Goal: Transaction & Acquisition: Purchase product/service

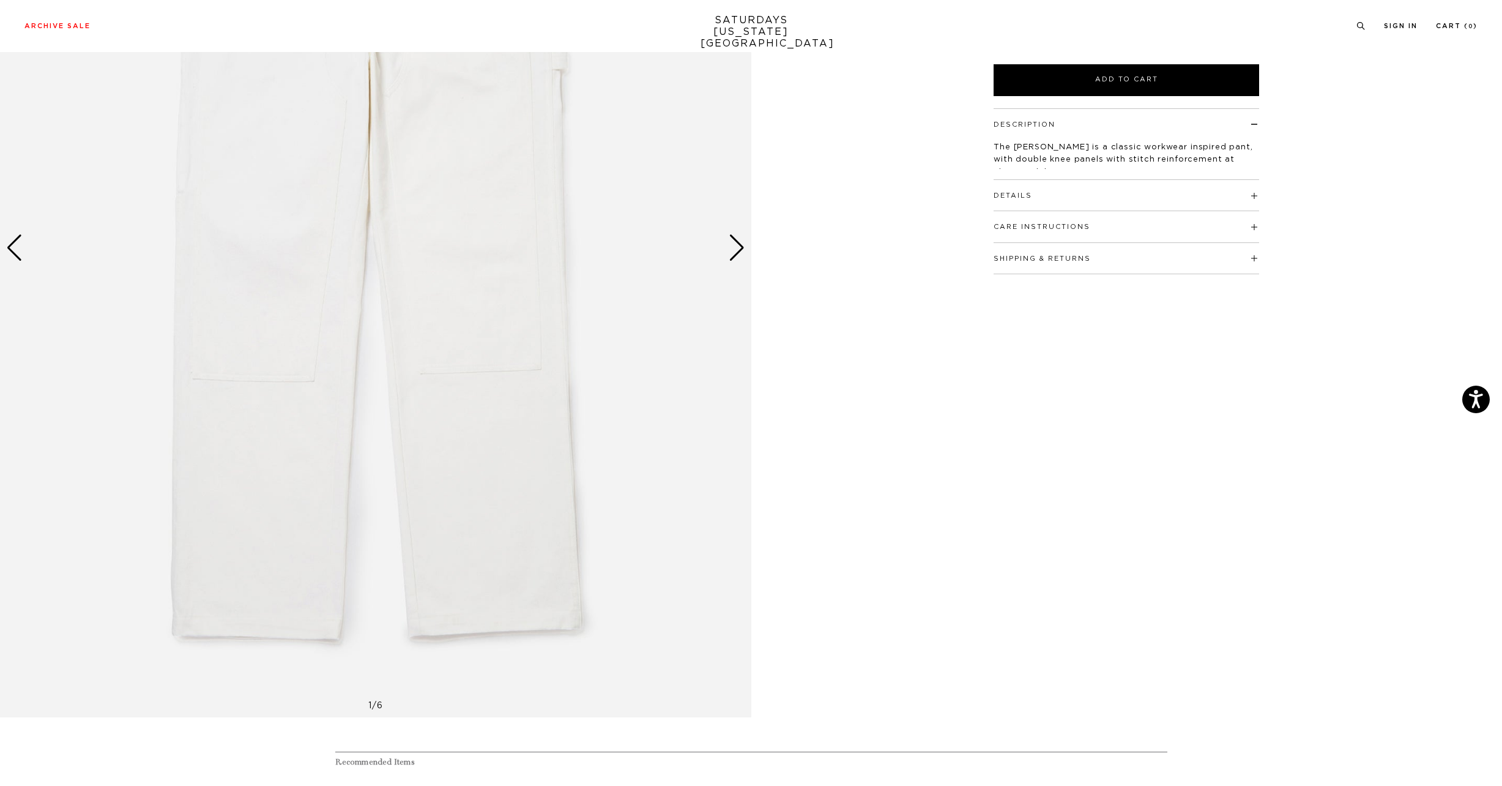
scroll to position [280, 0]
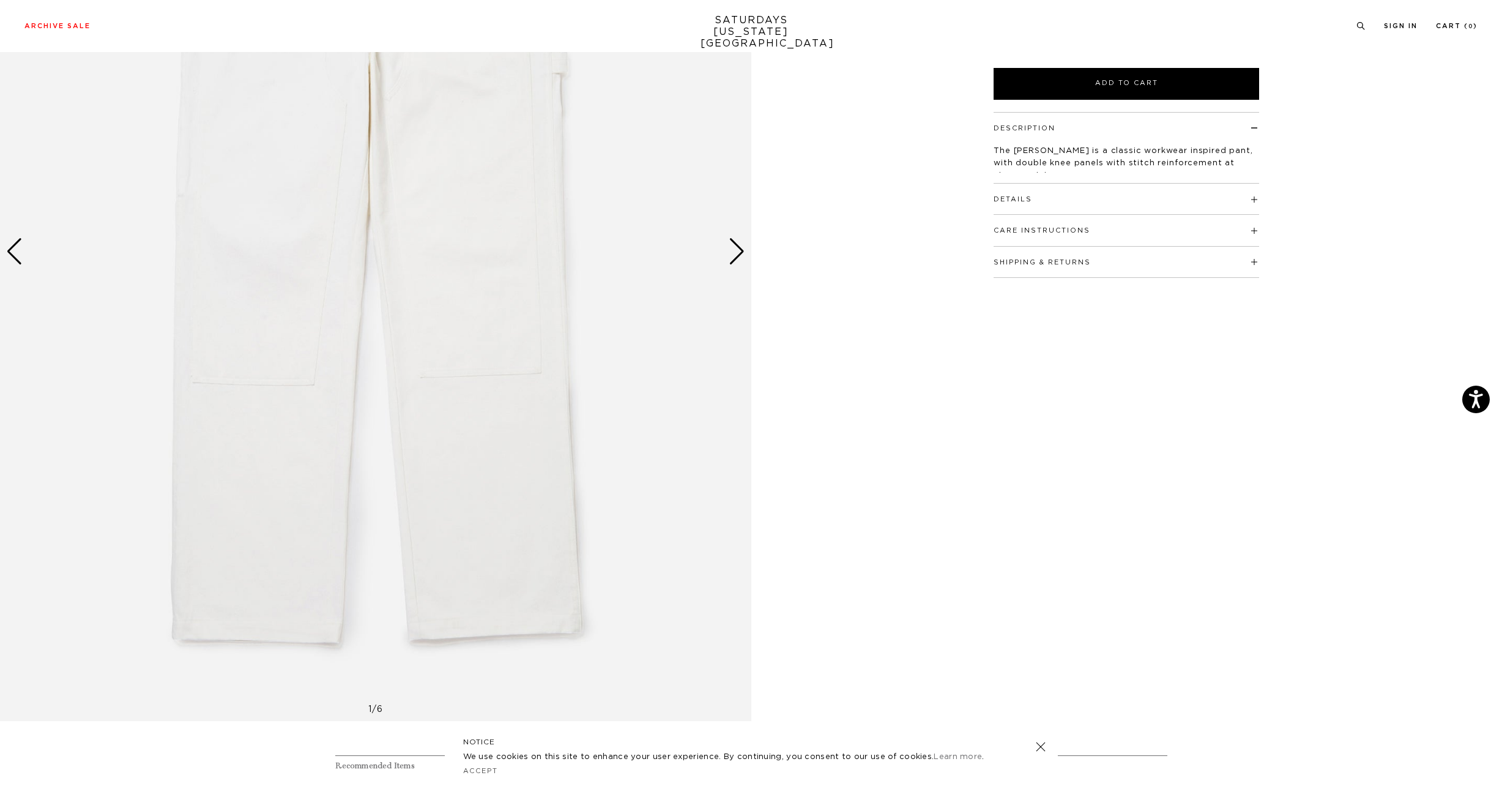
drag, startPoint x: 1503, startPoint y: 195, endPoint x: 1480, endPoint y: 248, distance: 58.4
click at [1480, 247] on html "Press Option+1 for screen-reader mode, Option+0 to cancel Accessibility Screen-…" at bounding box center [751, 525] width 1502 height 1611
click at [739, 254] on div "Next slide" at bounding box center [737, 251] width 17 height 27
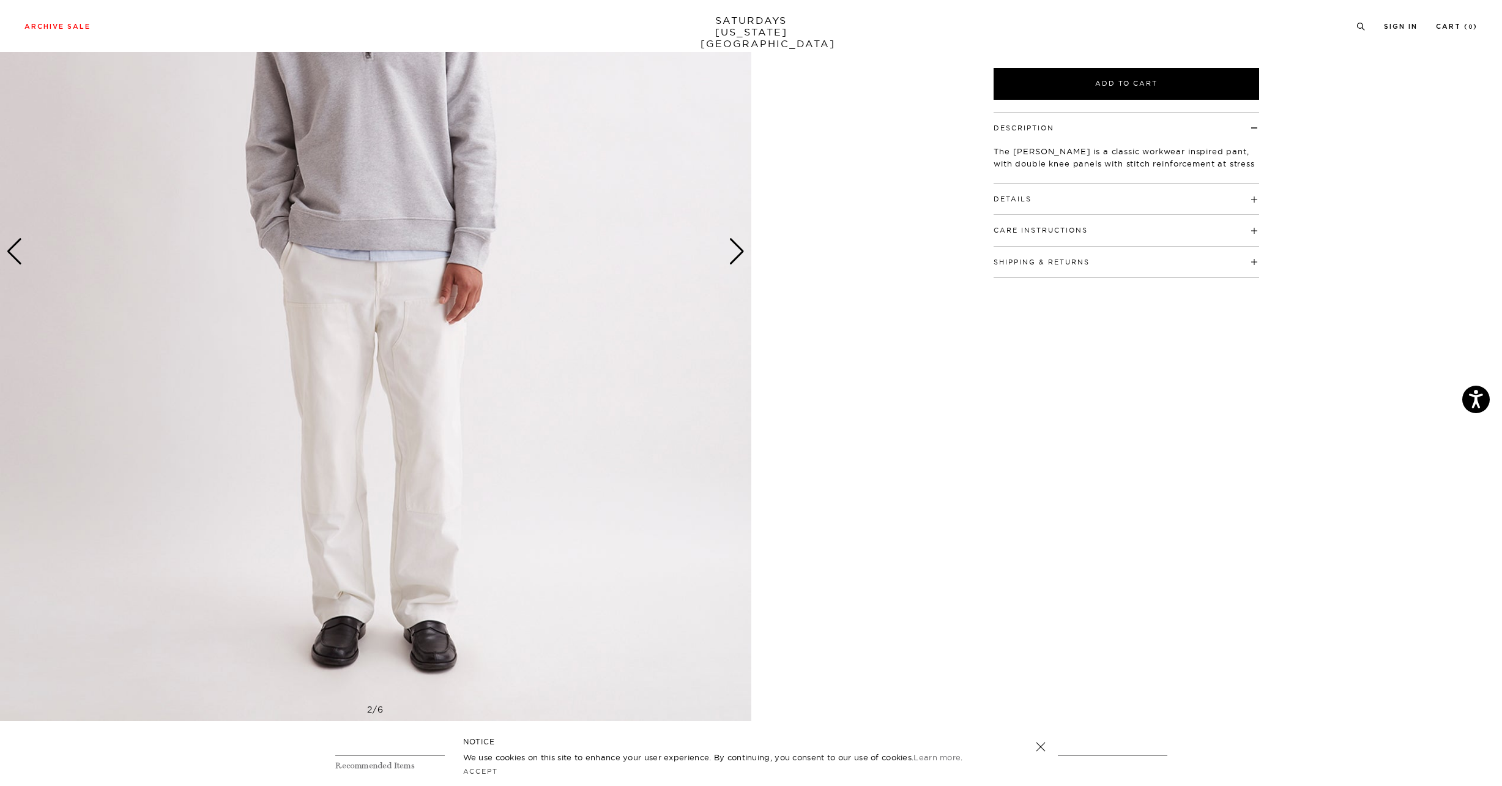
click at [739, 254] on div "Next slide" at bounding box center [737, 251] width 17 height 27
click at [738, 250] on div "Next slide" at bounding box center [737, 251] width 17 height 27
click at [735, 250] on div "Next slide" at bounding box center [737, 251] width 17 height 27
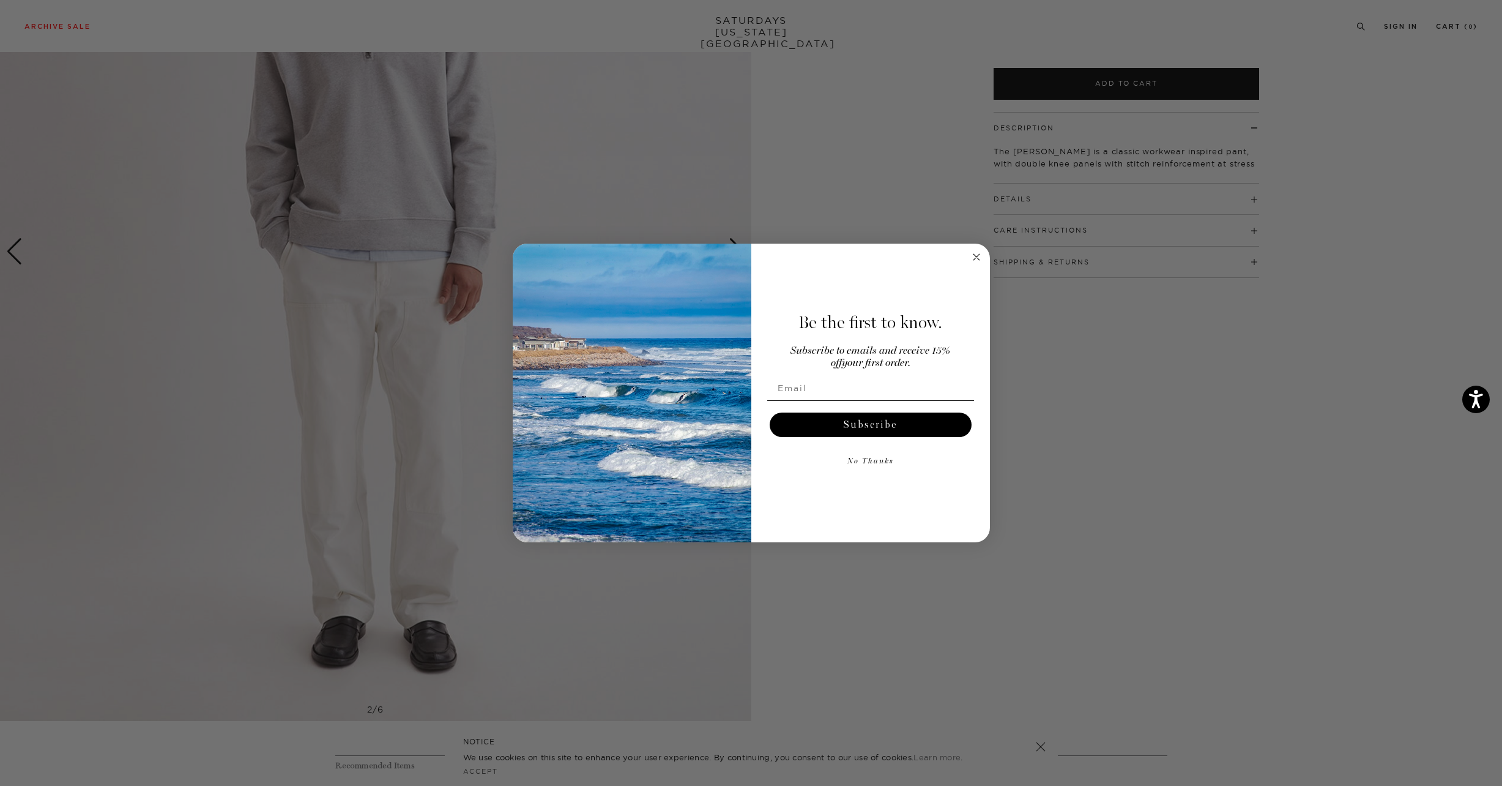
click at [975, 255] on circle "Close dialog" at bounding box center [976, 257] width 14 height 14
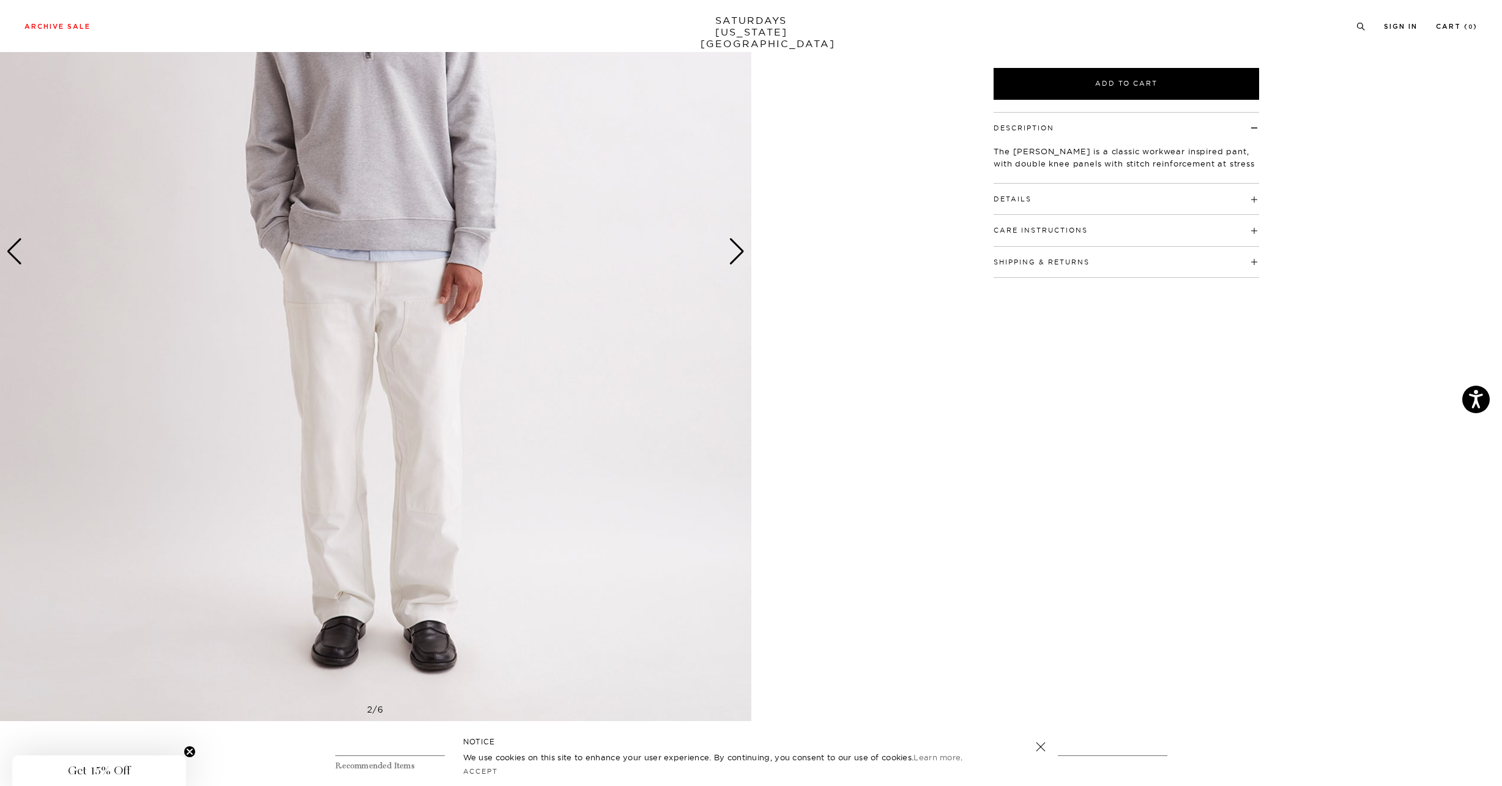
click at [735, 251] on div "Next slide" at bounding box center [737, 251] width 17 height 27
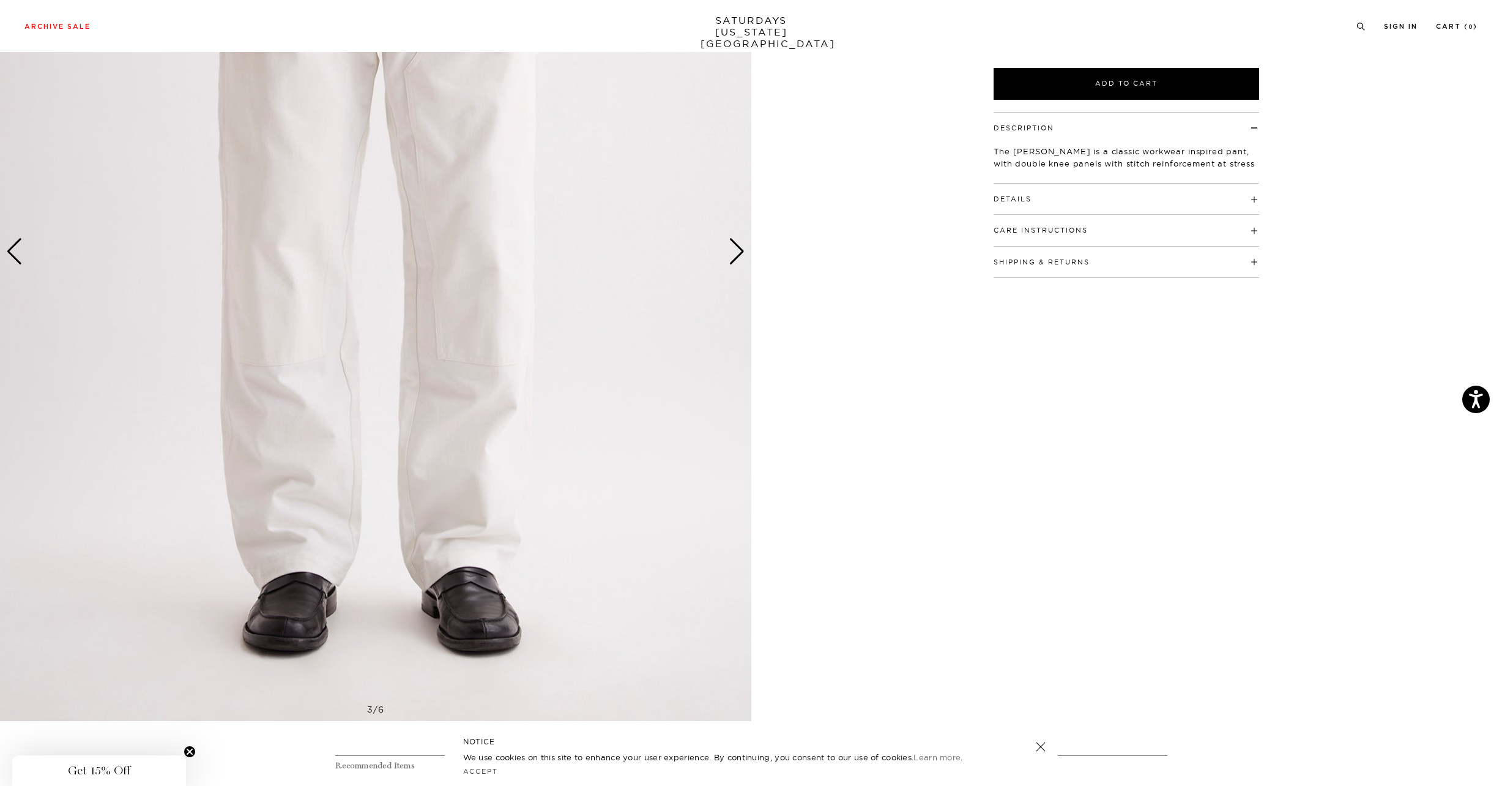
click at [735, 251] on div "Next slide" at bounding box center [737, 251] width 17 height 27
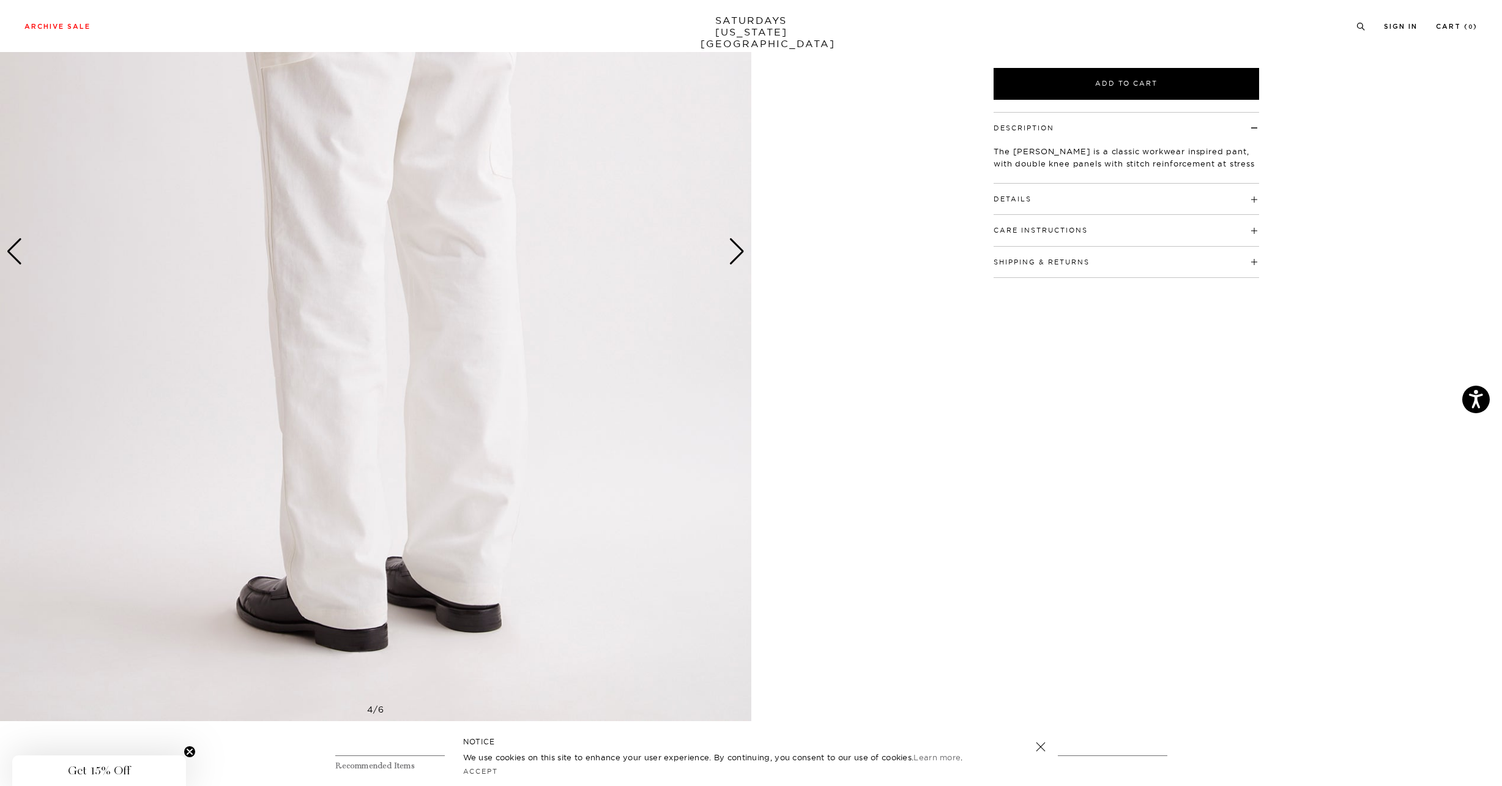
click at [737, 256] on div "Next slide" at bounding box center [737, 251] width 17 height 27
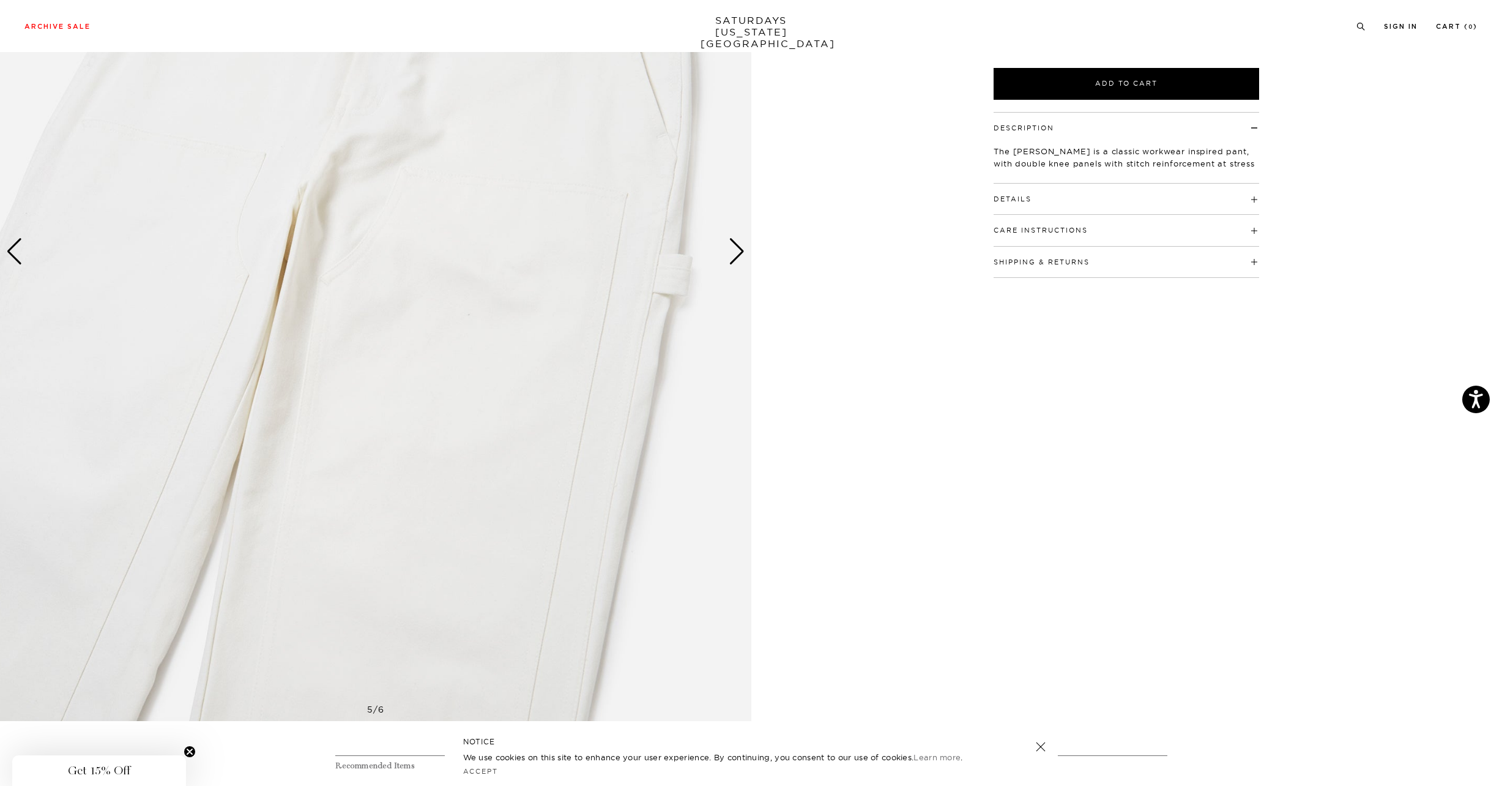
click at [737, 256] on div "Next slide" at bounding box center [737, 251] width 17 height 27
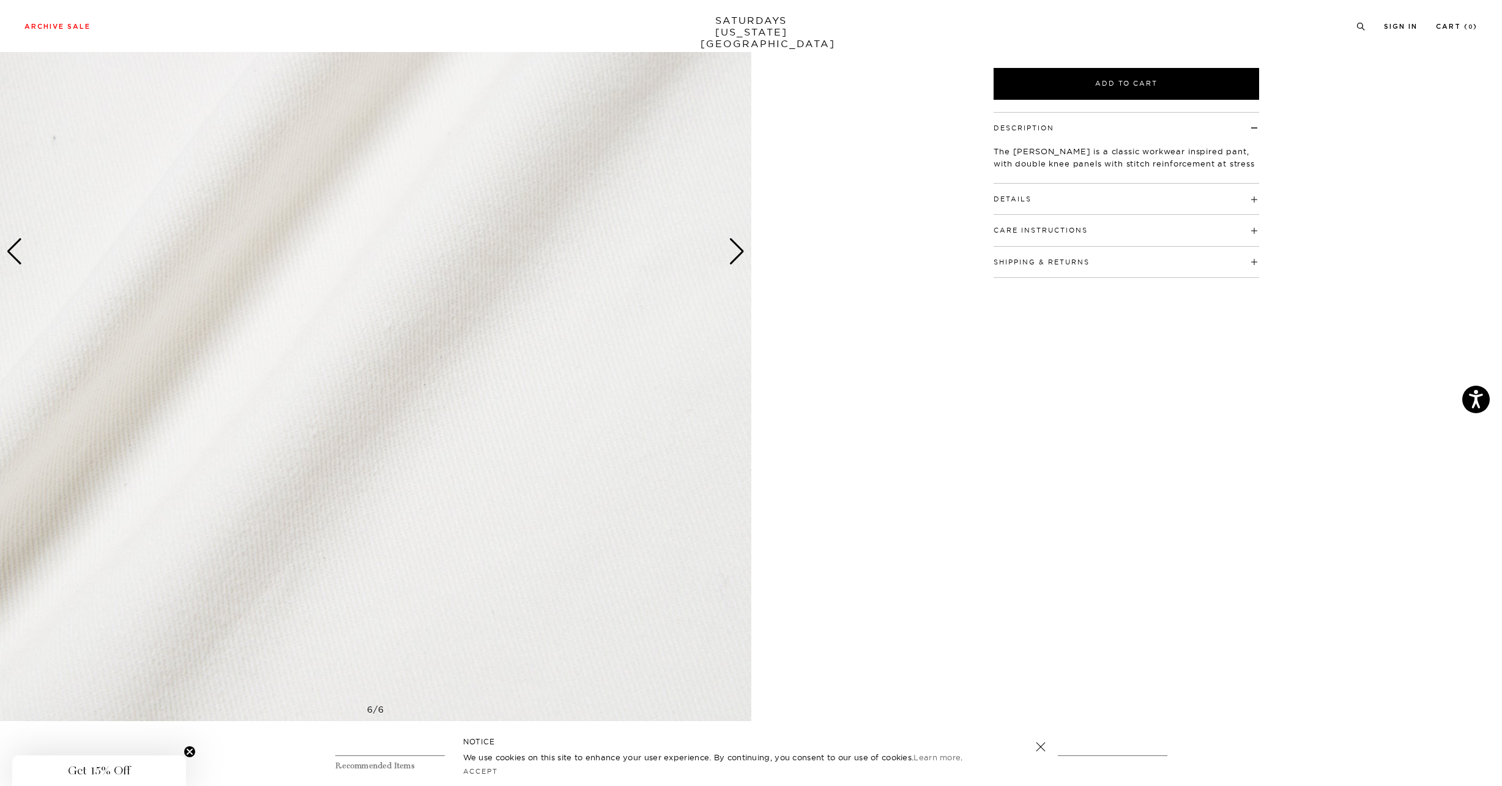
click at [735, 256] on div "Next slide" at bounding box center [737, 251] width 17 height 27
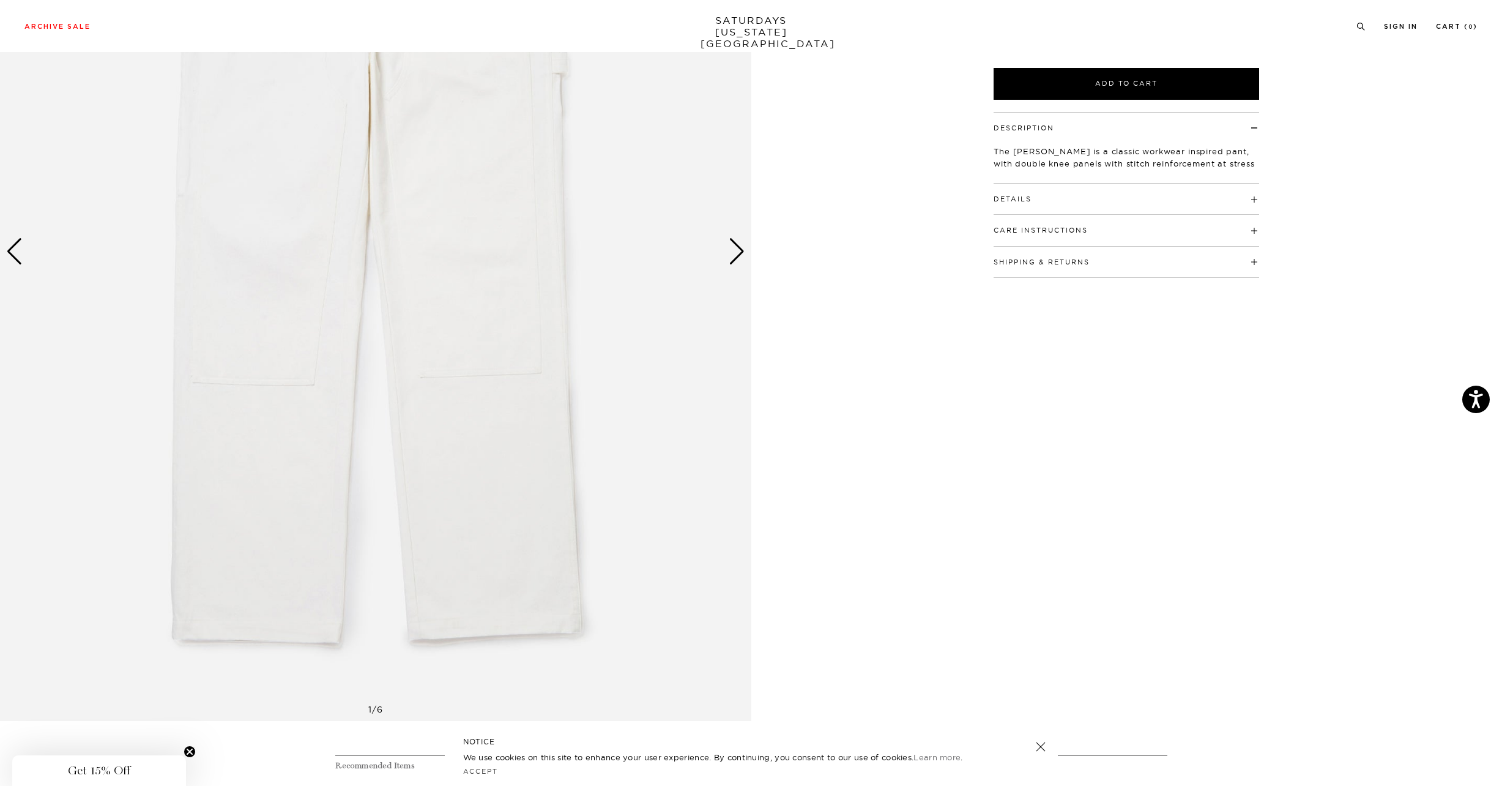
click at [735, 256] on div "Next slide" at bounding box center [737, 251] width 17 height 27
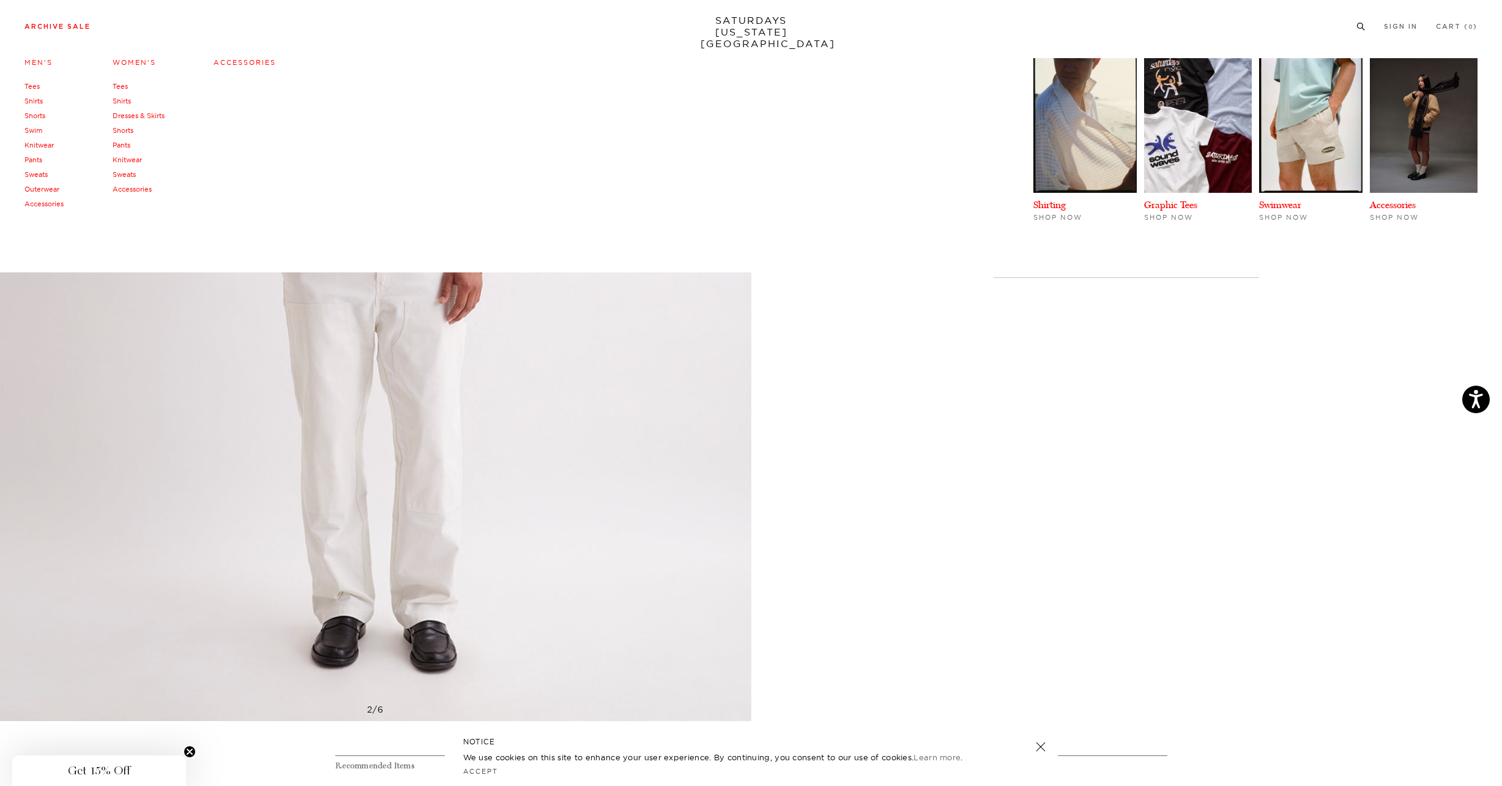
click at [62, 24] on link "Archive Sale" at bounding box center [57, 26] width 66 height 7
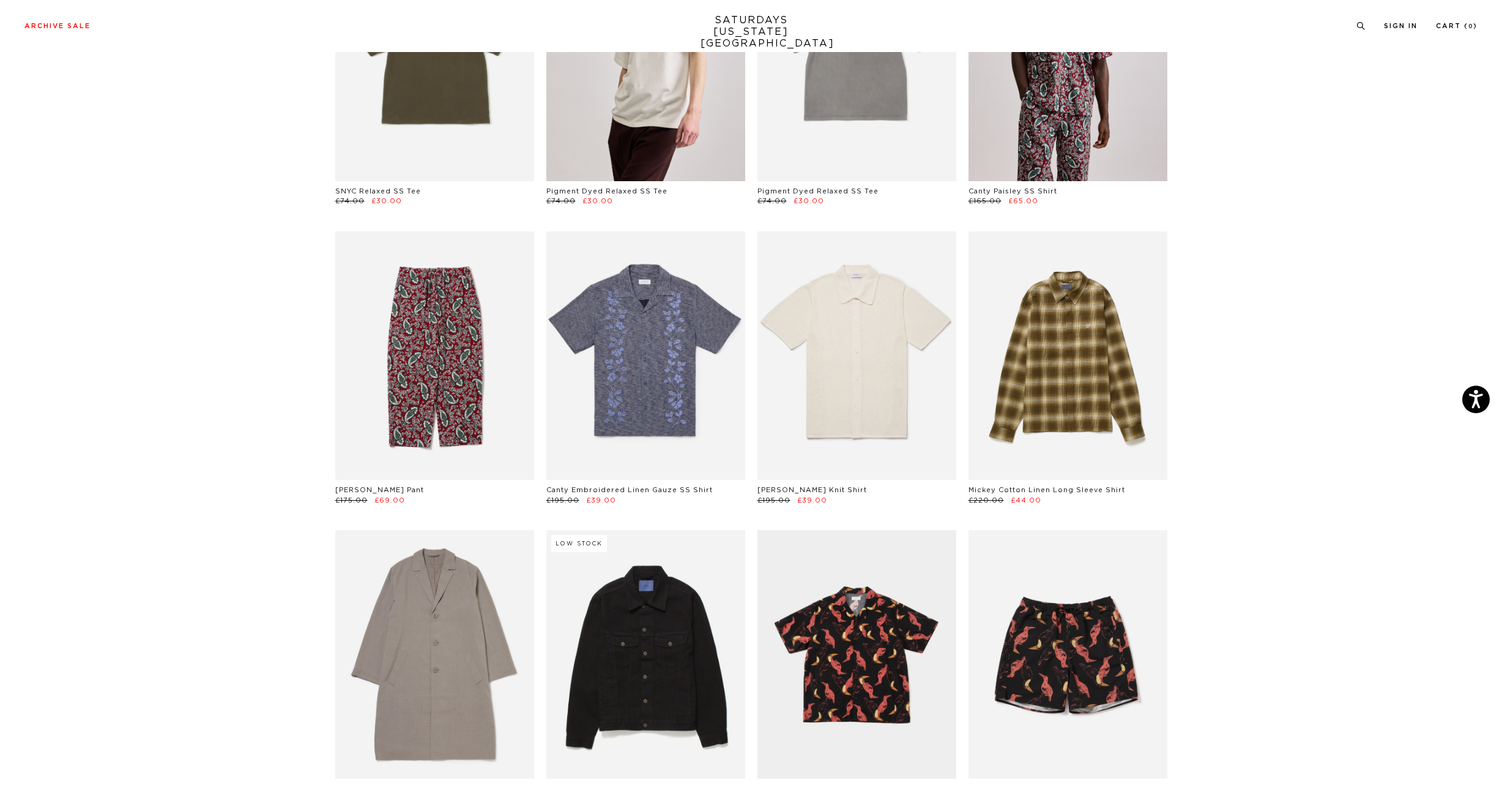
scroll to position [3195, 0]
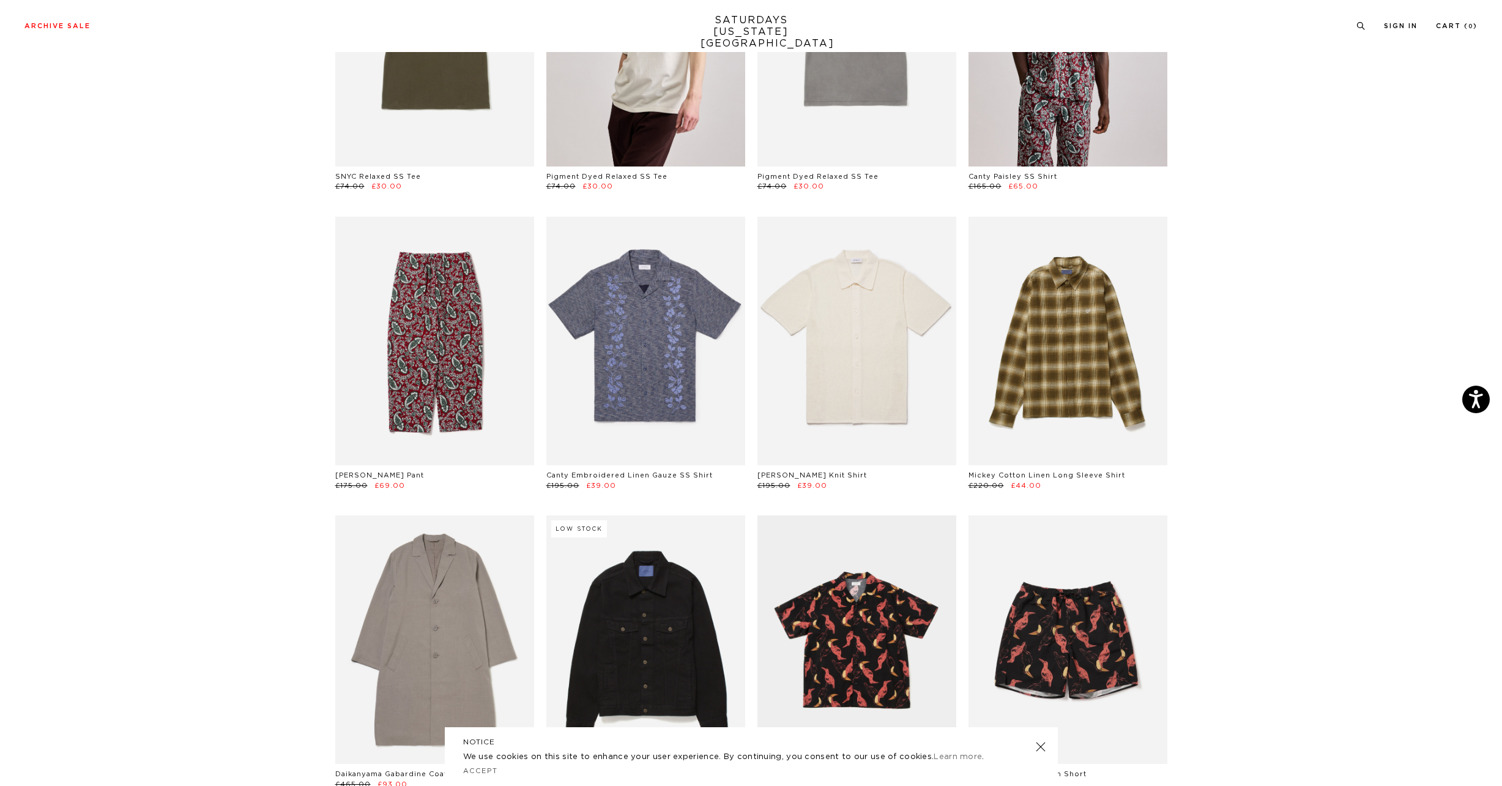
drag, startPoint x: 1503, startPoint y: 23, endPoint x: 1496, endPoint y: 139, distance: 116.5
click at [1038, 746] on link at bounding box center [1039, 746] width 17 height 17
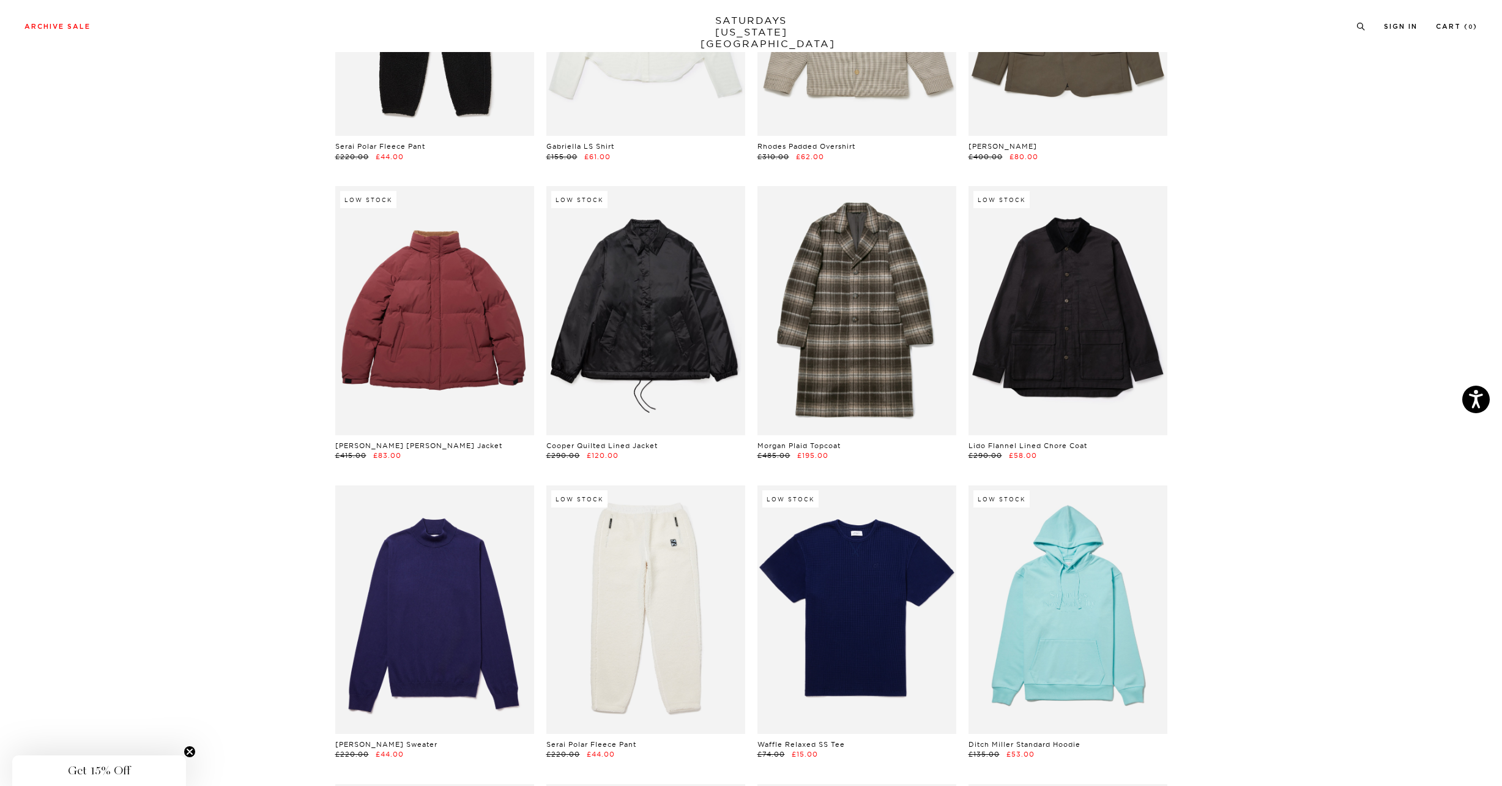
scroll to position [9499, 0]
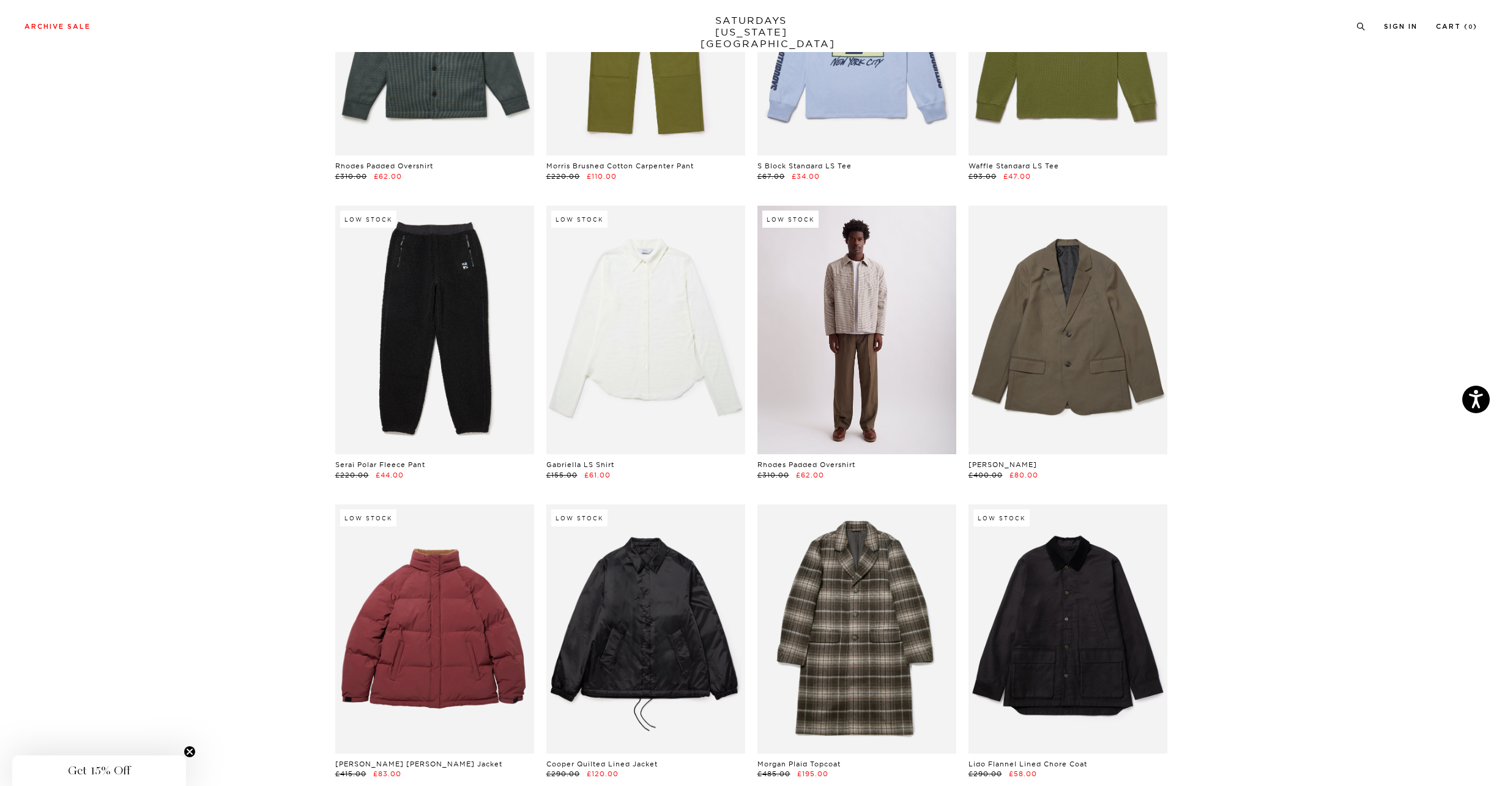
click at [905, 336] on link at bounding box center [856, 330] width 199 height 248
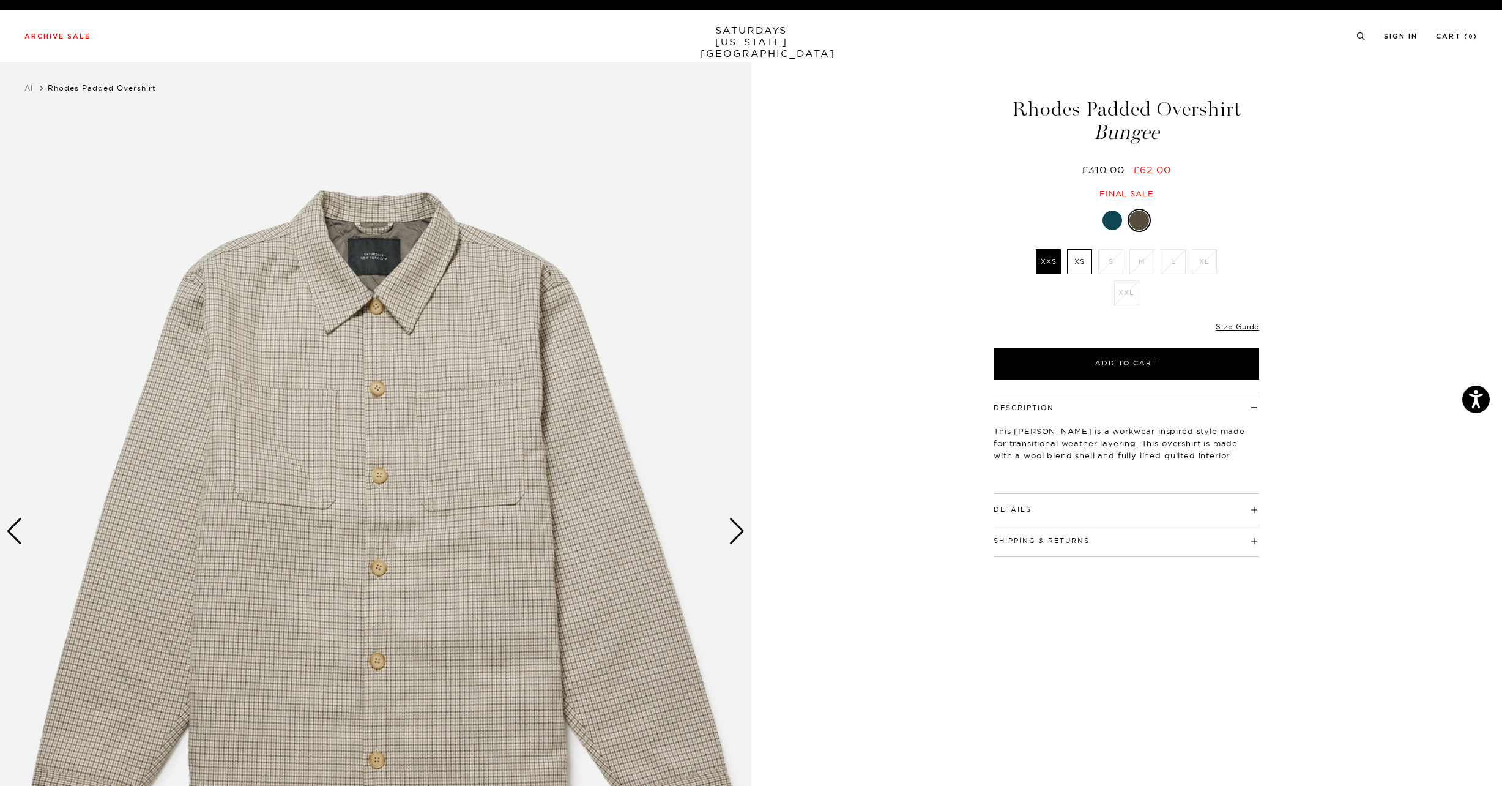
click at [736, 529] on div "Next slide" at bounding box center [737, 531] width 17 height 27
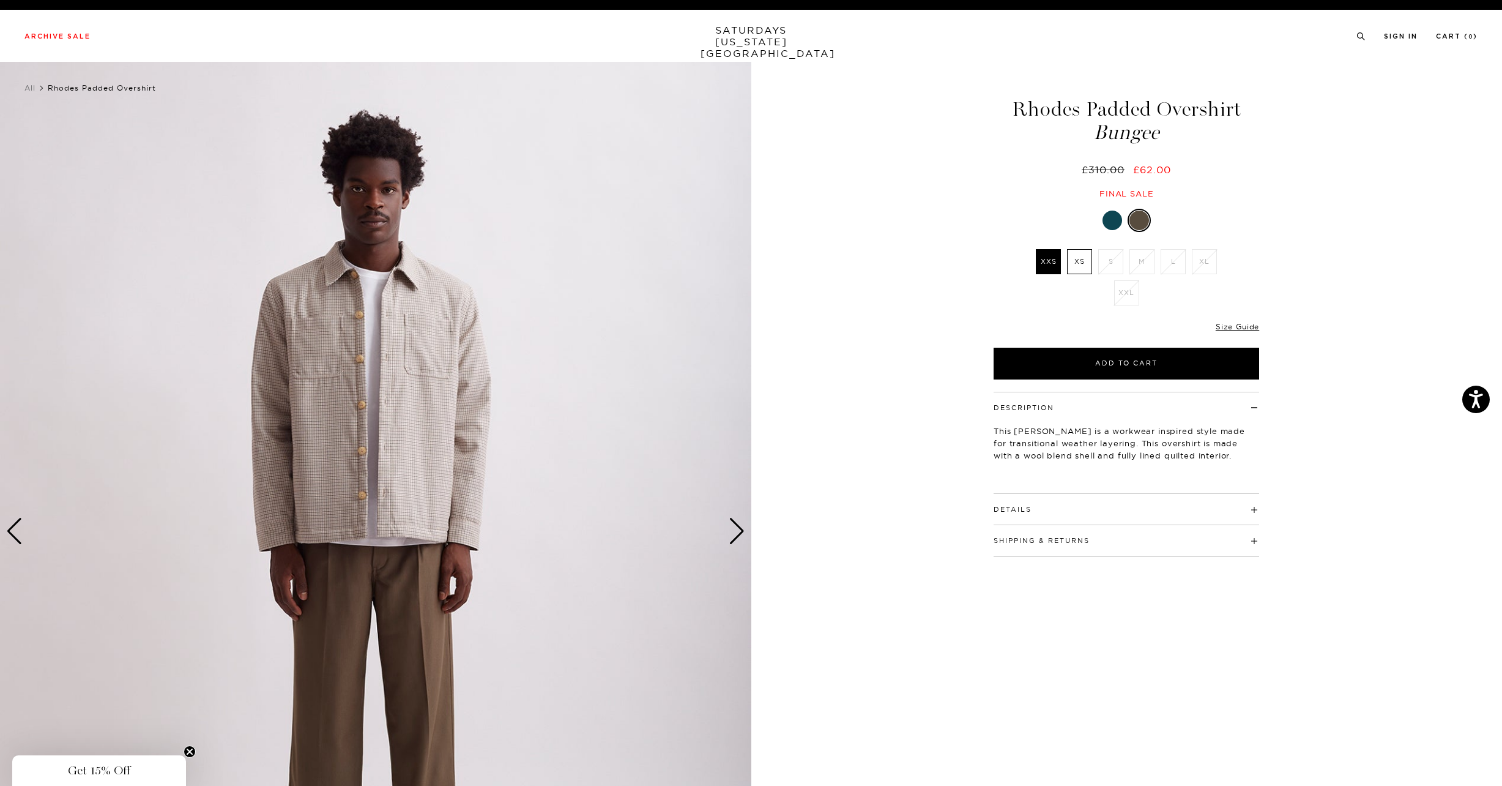
click at [736, 530] on div "Next slide" at bounding box center [737, 531] width 17 height 27
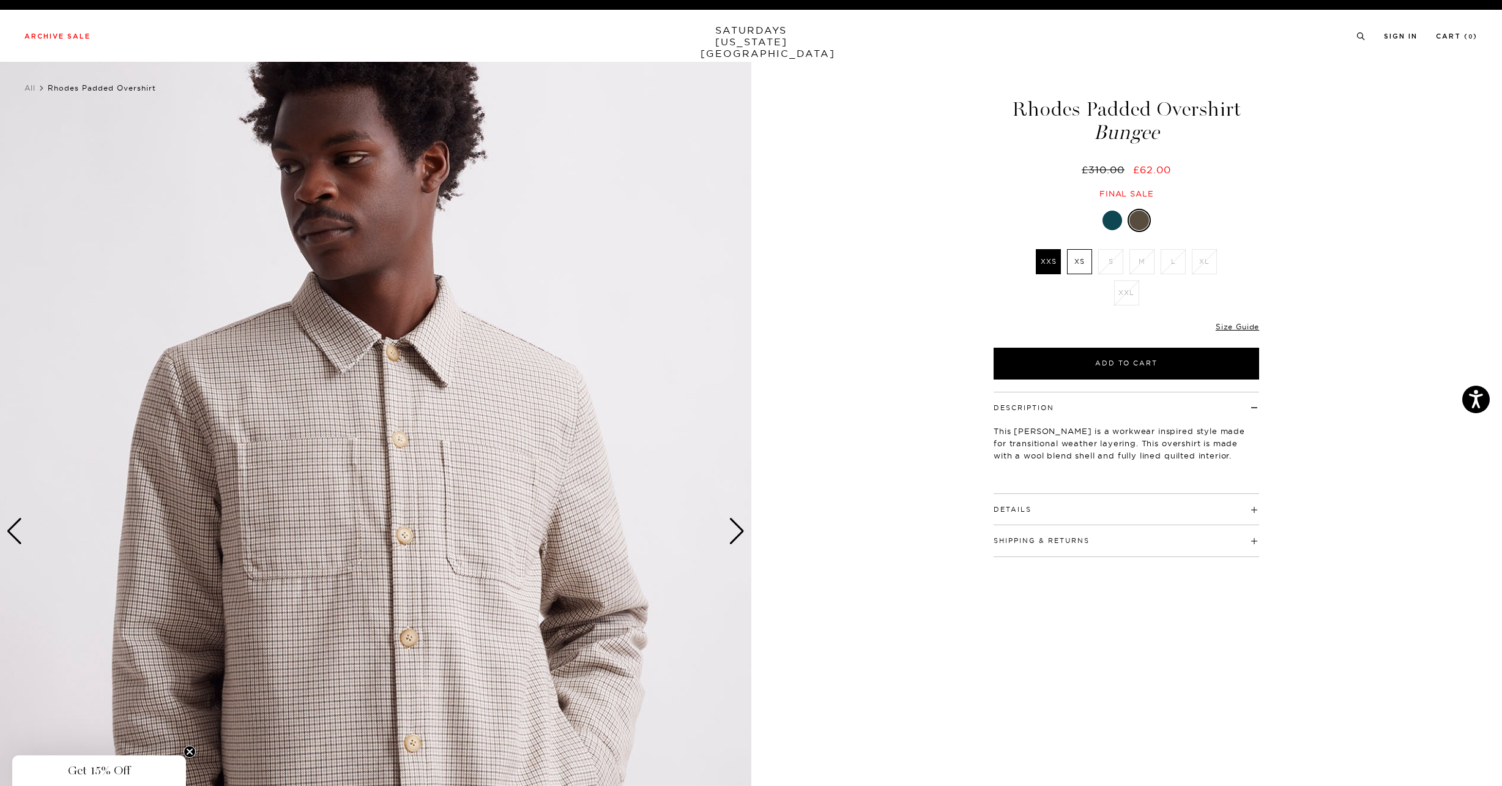
click at [736, 530] on div "Next slide" at bounding box center [737, 531] width 17 height 27
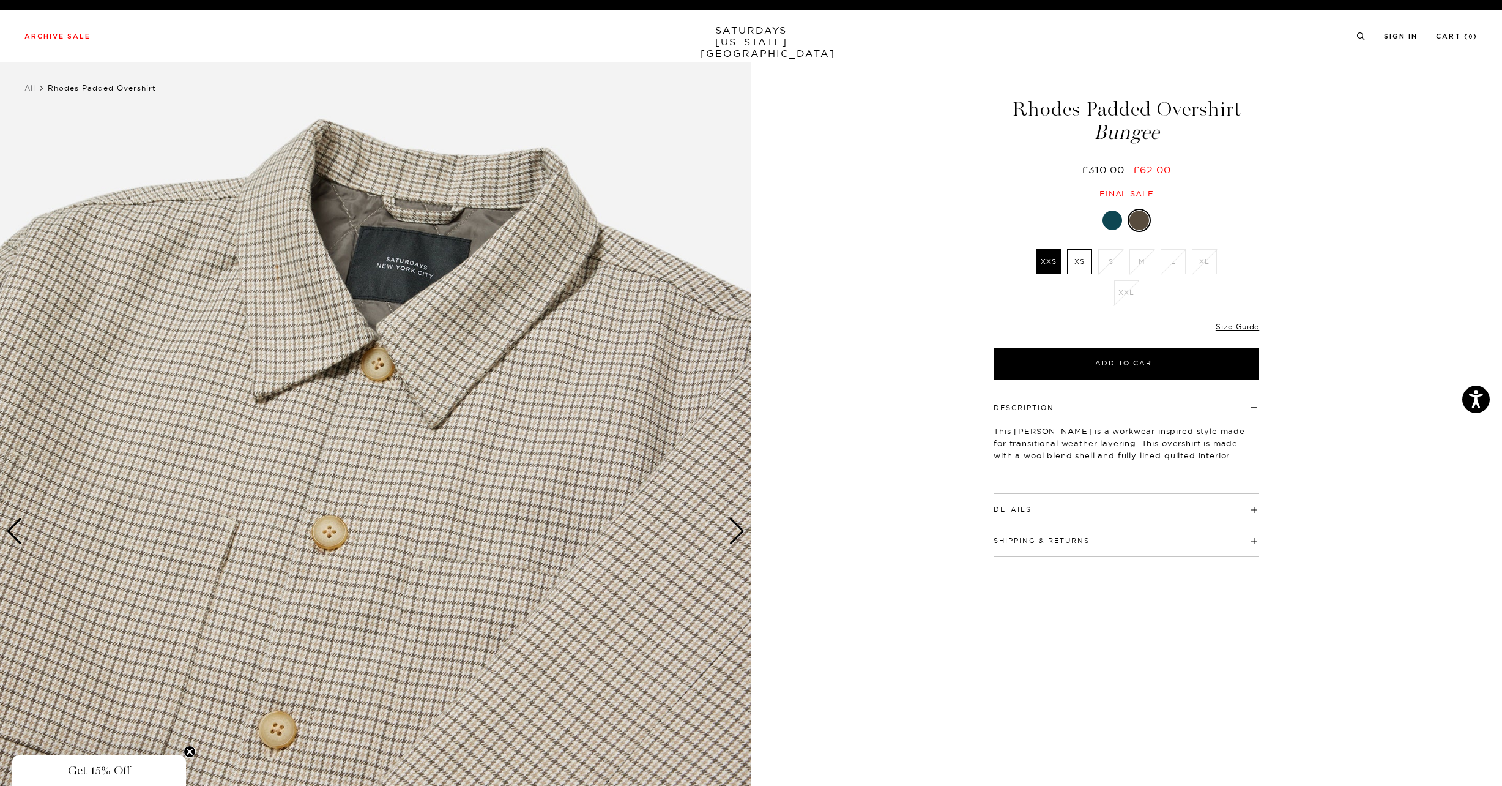
click at [736, 530] on div "Next slide" at bounding box center [737, 531] width 17 height 27
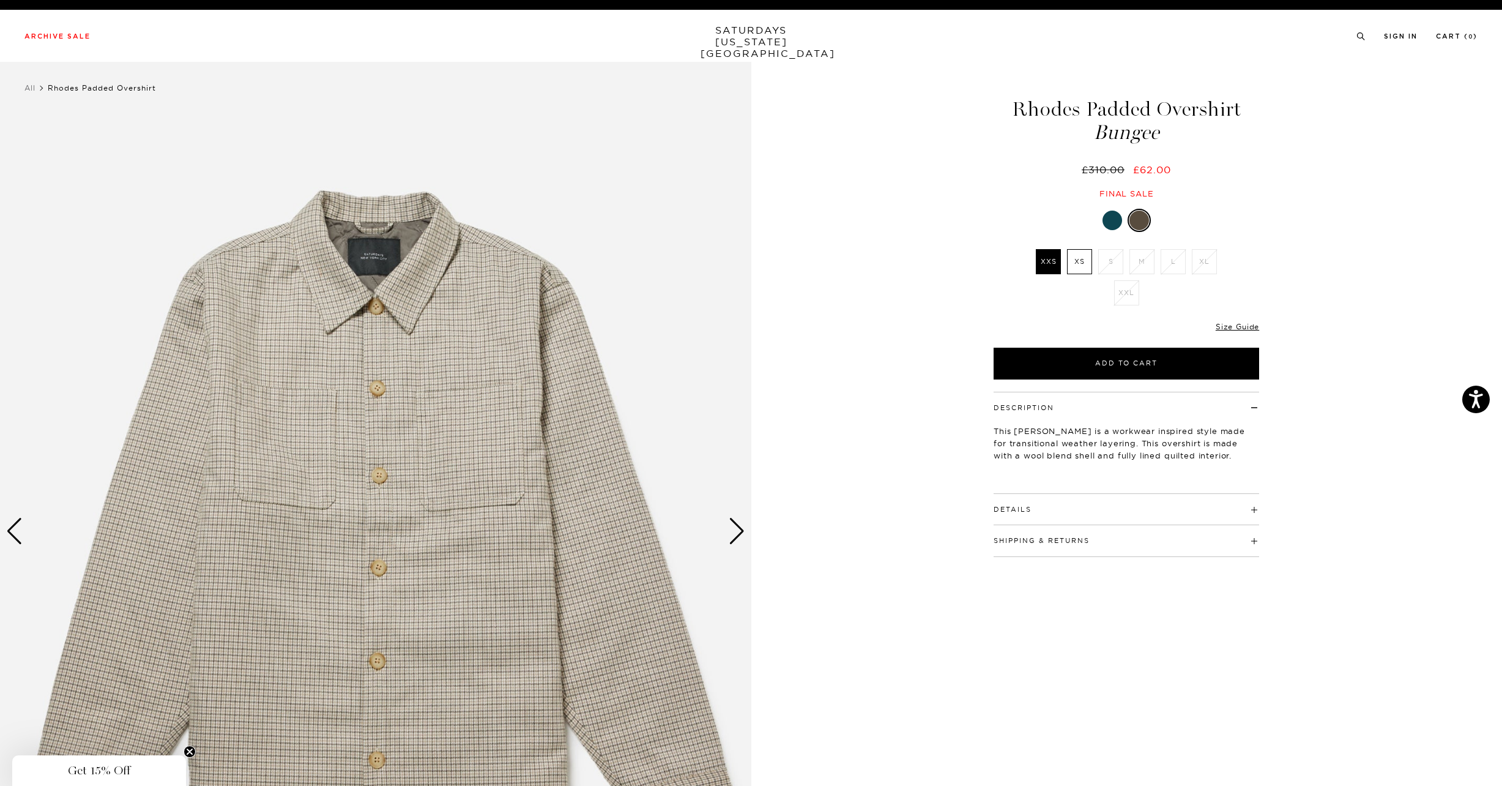
click at [1114, 217] on div at bounding box center [1112, 220] width 20 height 20
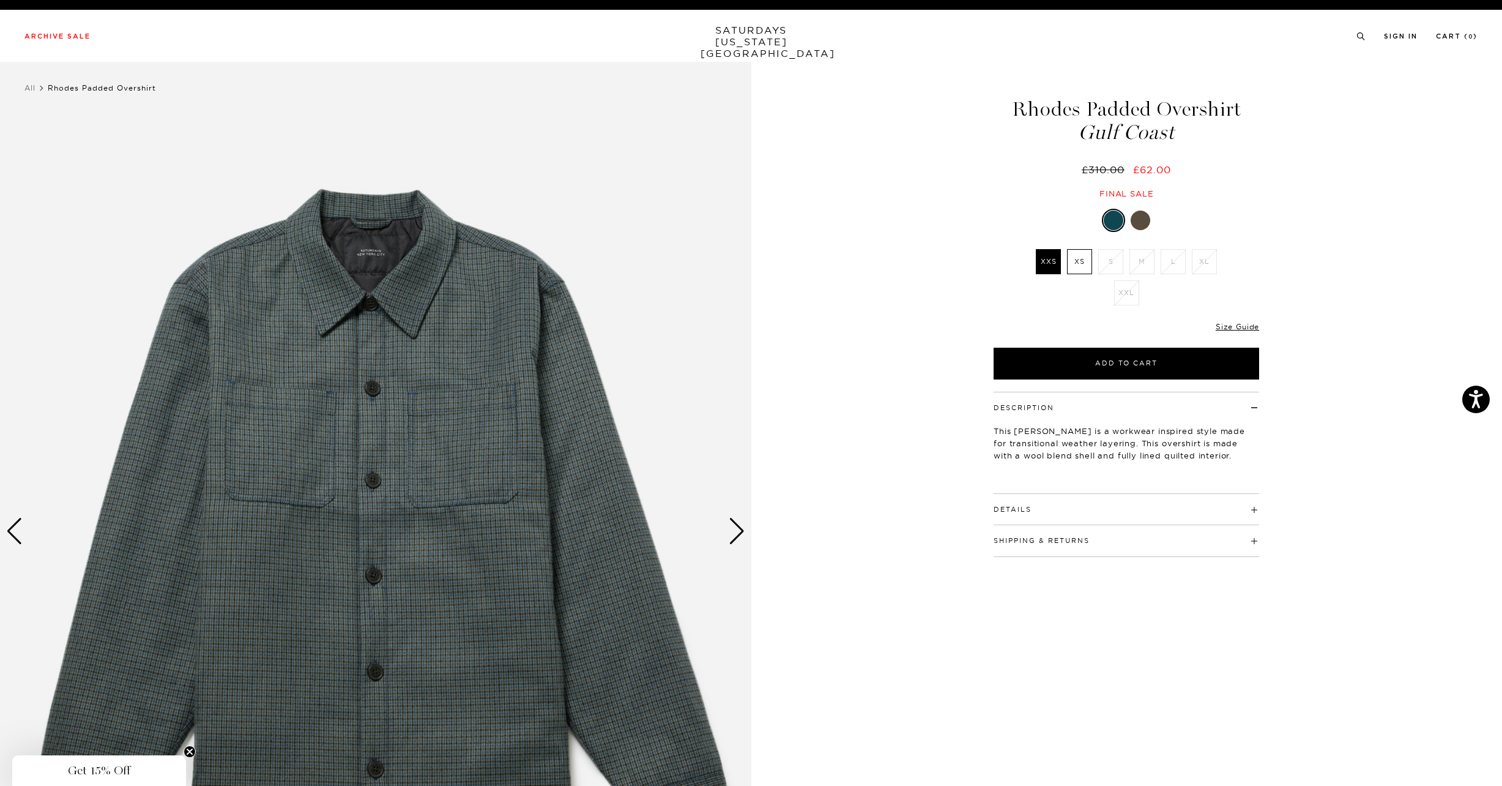
click at [1144, 221] on div at bounding box center [1141, 220] width 20 height 20
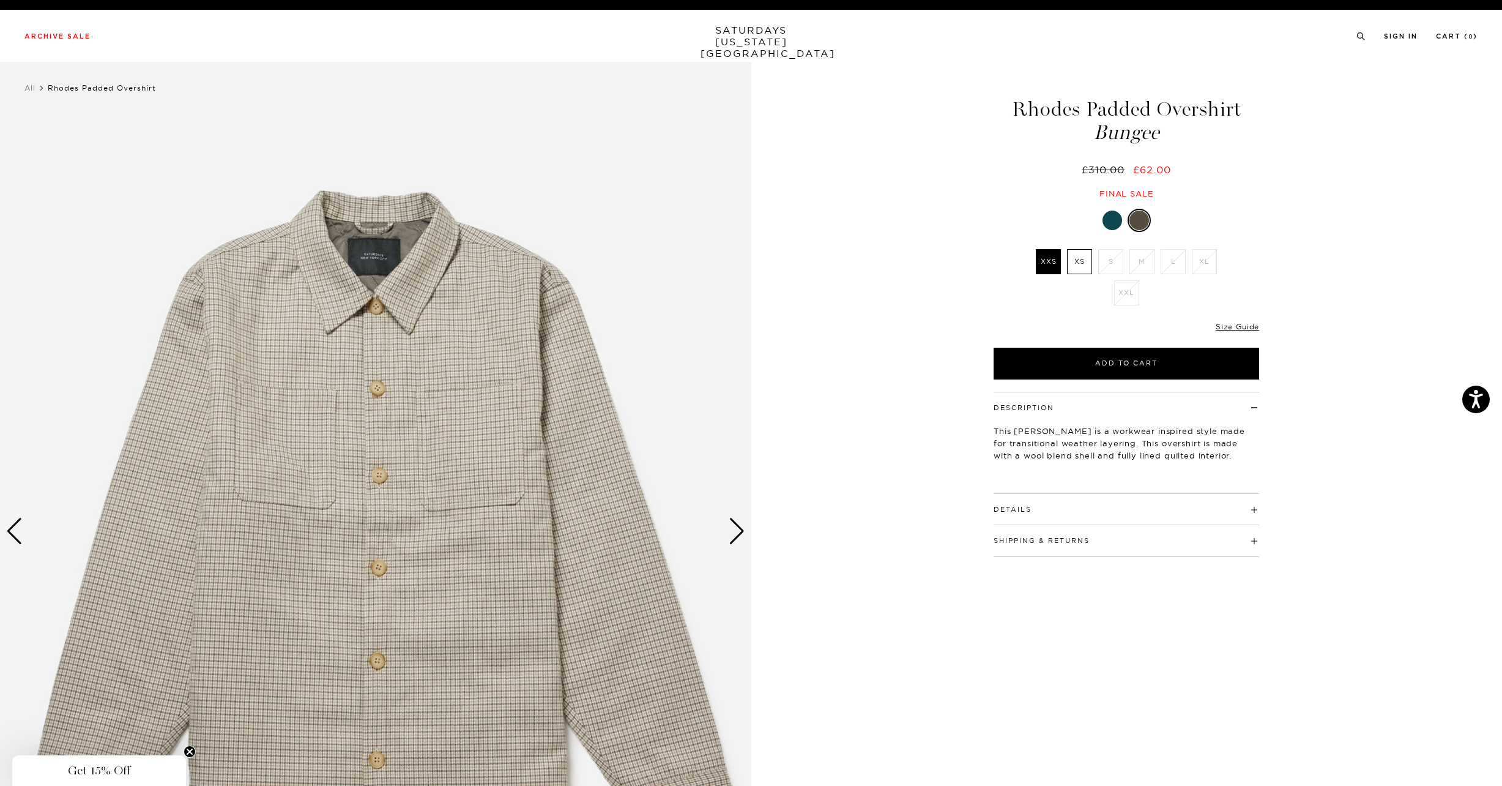
click at [740, 526] on div "Next slide" at bounding box center [737, 531] width 17 height 27
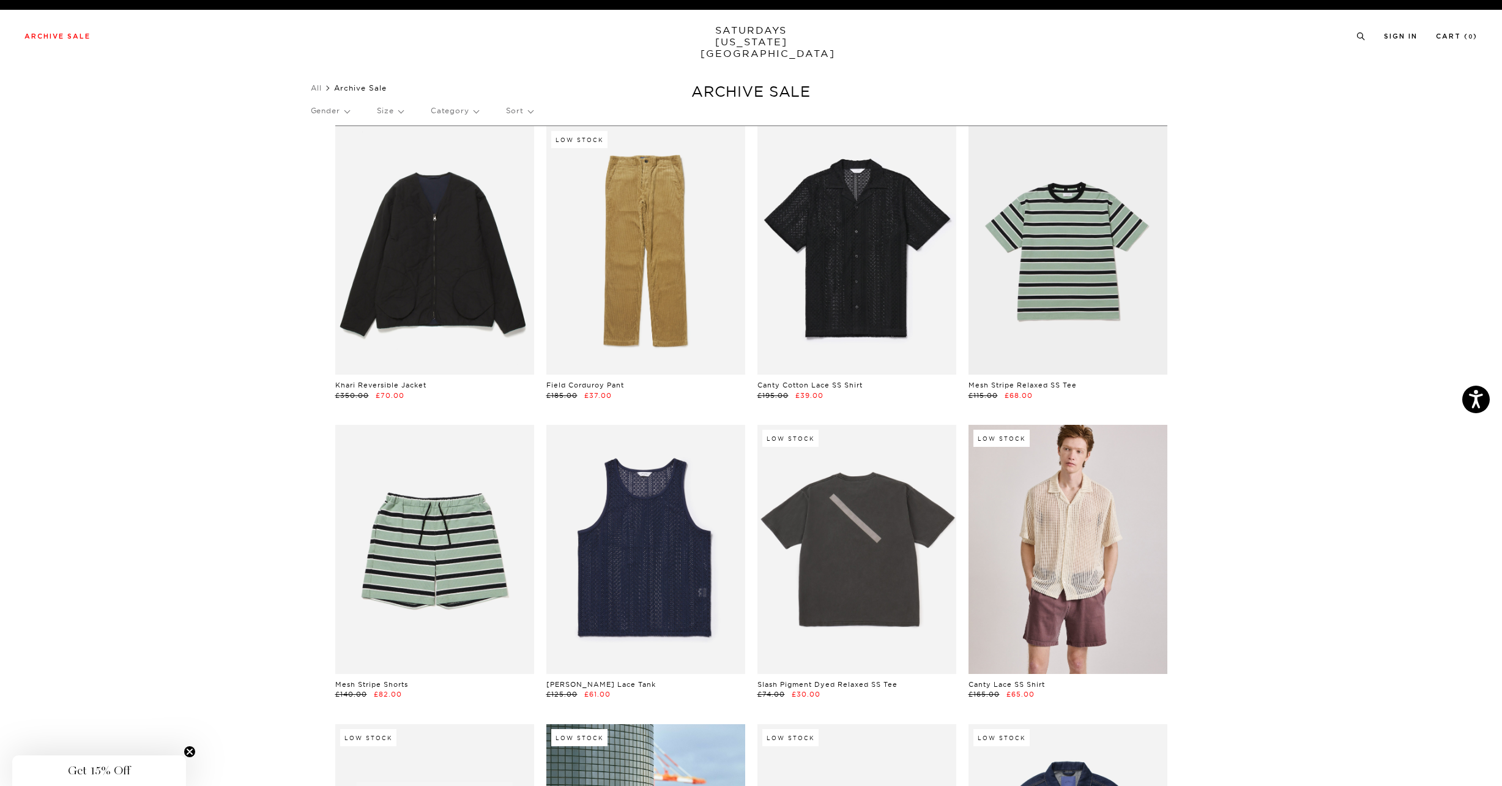
click at [744, 37] on link "SATURDAYS NEW YORK CITY" at bounding box center [750, 41] width 101 height 35
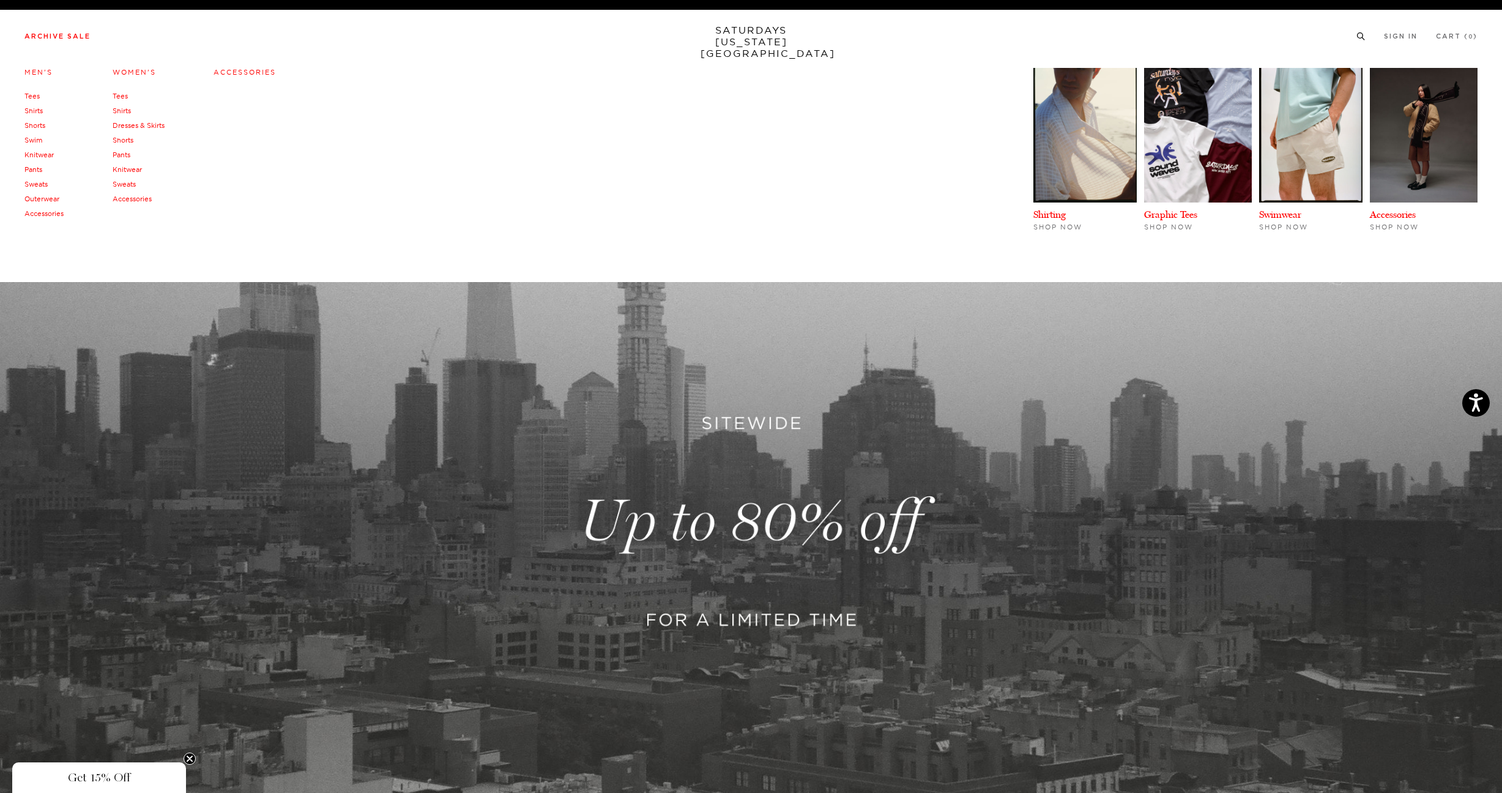
click at [40, 185] on link "Sweats" at bounding box center [35, 184] width 23 height 9
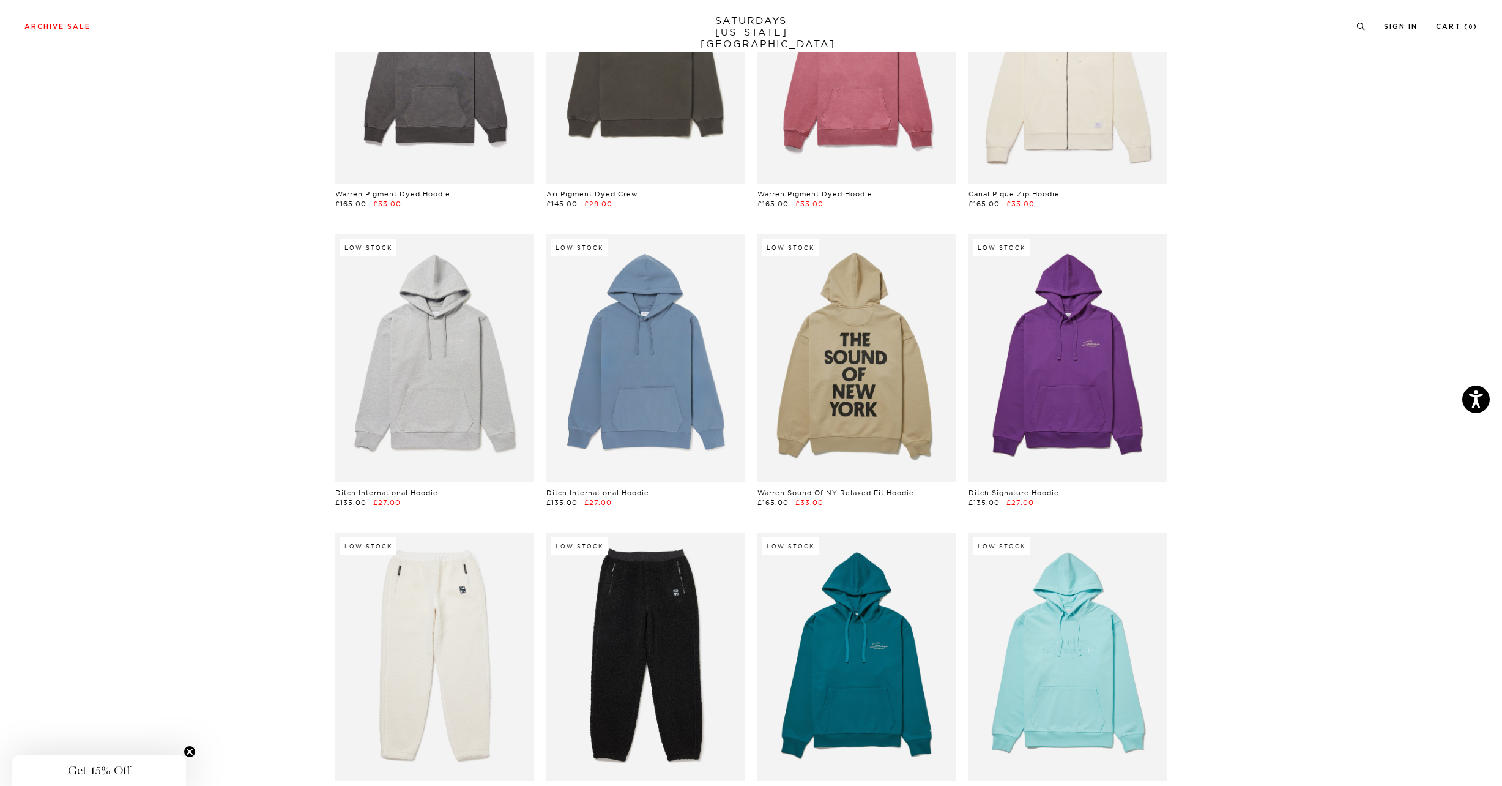
scroll to position [1682, 0]
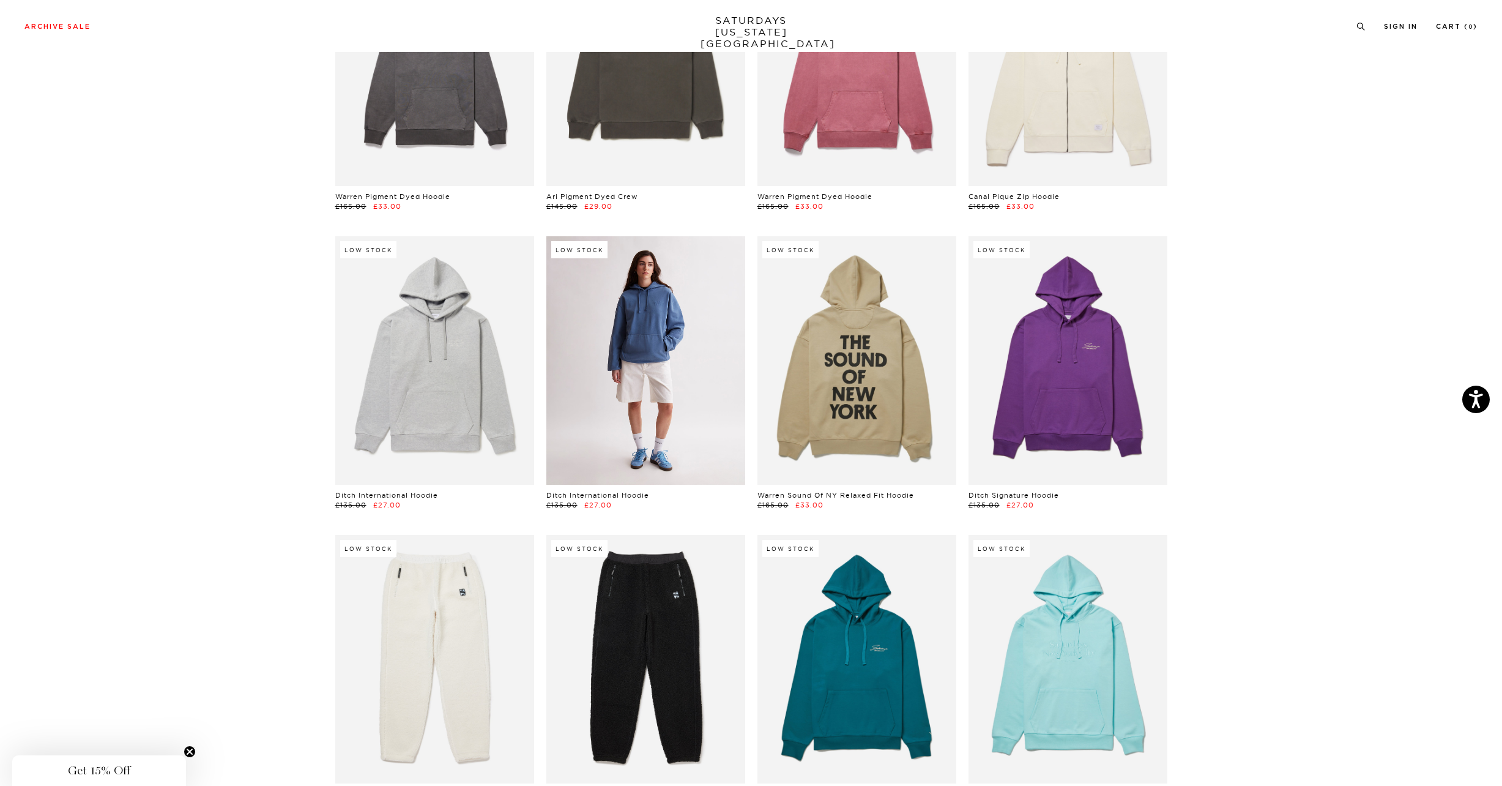
click at [658, 409] on link at bounding box center [645, 360] width 199 height 248
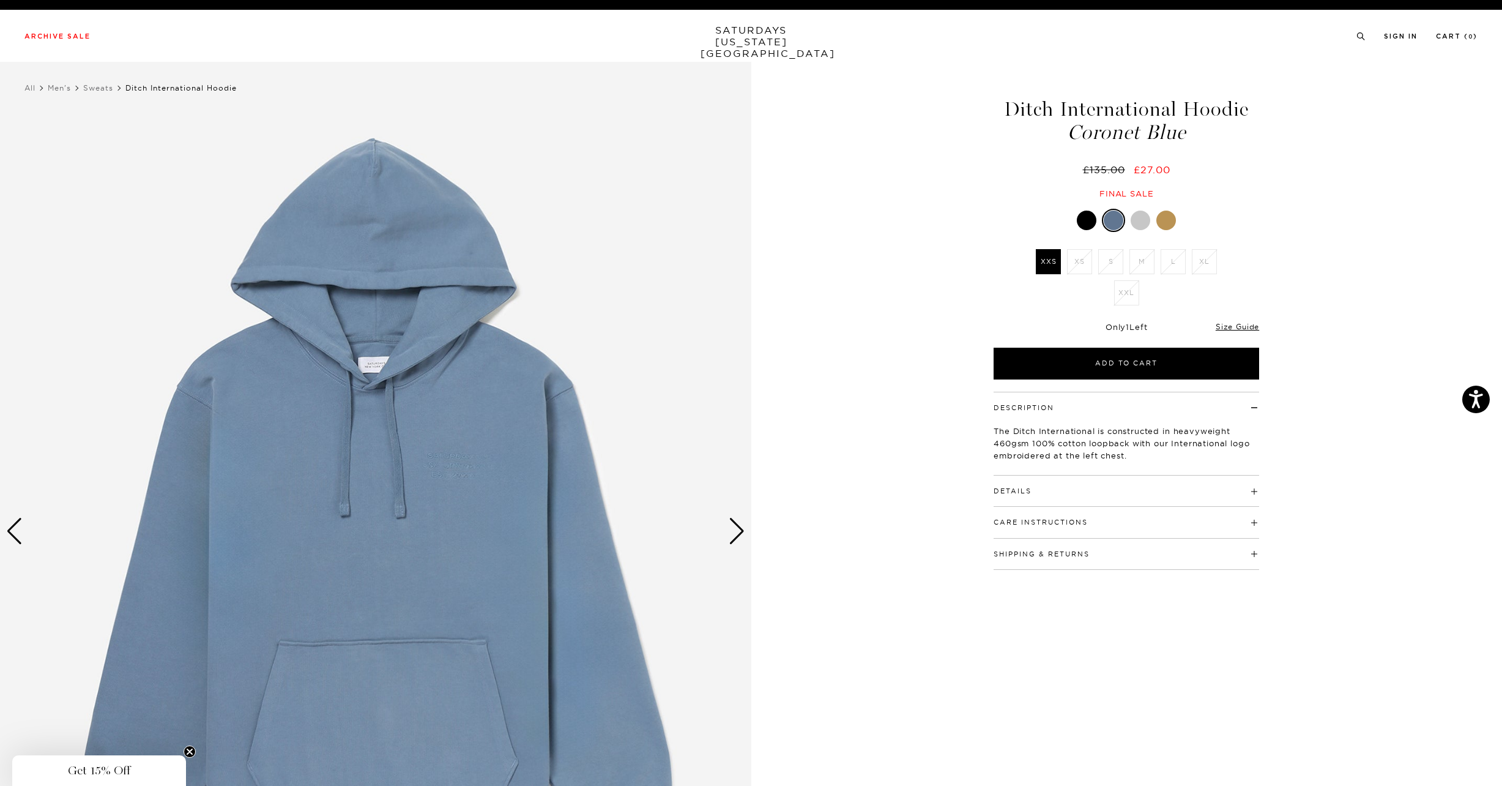
click at [1143, 221] on div at bounding box center [1141, 220] width 20 height 20
